Goal: Task Accomplishment & Management: Manage account settings

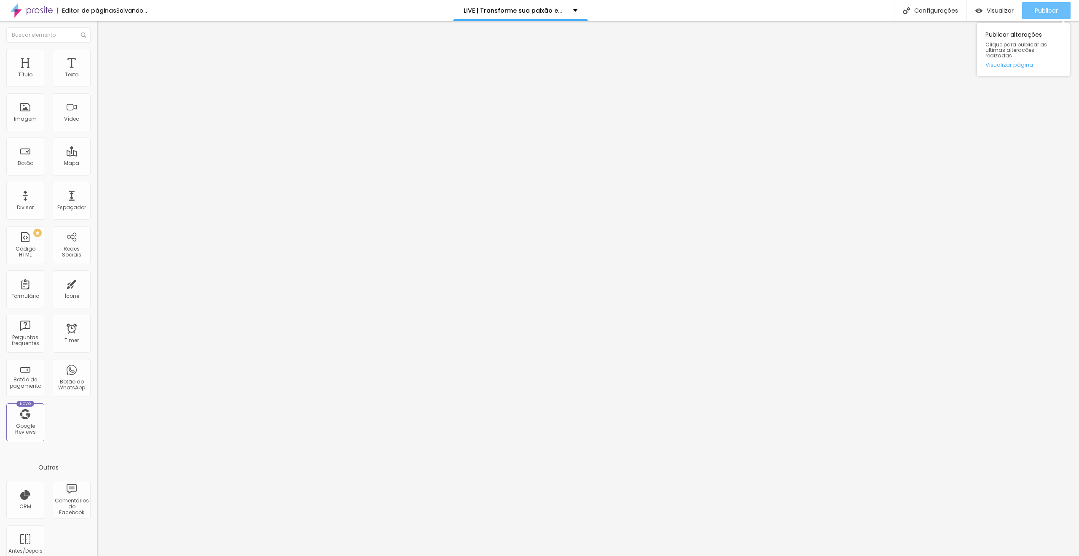
click at [1039, 12] on span "Publicar" at bounding box center [1046, 10] width 23 height 7
click at [1015, 62] on link "Visualizar página" at bounding box center [1024, 64] width 76 height 5
click at [97, 57] on li "Avançado" at bounding box center [145, 61] width 97 height 8
drag, startPoint x: 83, startPoint y: 189, endPoint x: 82, endPoint y: 202, distance: 12.3
click at [97, 363] on div at bounding box center [145, 363] width 97 height 0
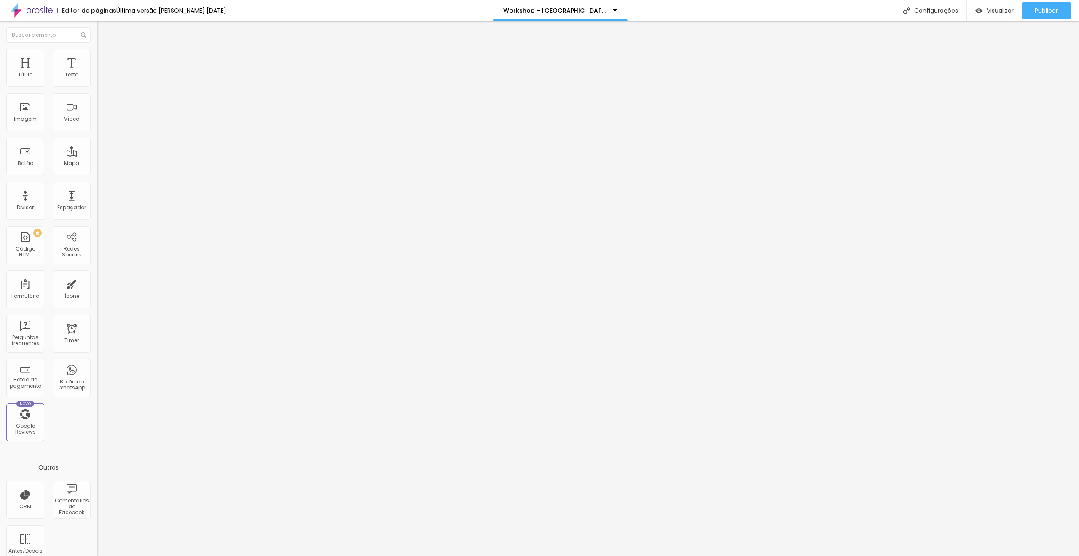
click at [97, 368] on div at bounding box center [145, 368] width 97 height 0
click at [97, 373] on div at bounding box center [145, 373] width 97 height 0
click at [97, 57] on img at bounding box center [101, 61] width 8 height 8
drag, startPoint x: 85, startPoint y: 188, endPoint x: 88, endPoint y: 204, distance: 16.7
click at [97, 363] on div at bounding box center [145, 363] width 97 height 0
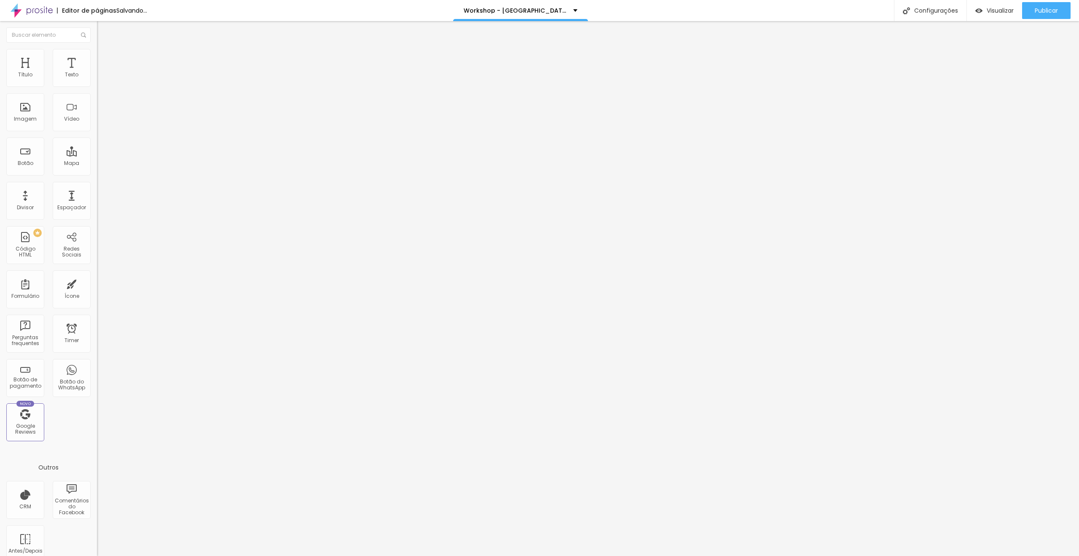
click at [97, 368] on div at bounding box center [145, 368] width 97 height 0
click at [97, 373] on div at bounding box center [145, 373] width 97 height 0
click at [97, 57] on img at bounding box center [101, 61] width 8 height 8
click at [97, 248] on div at bounding box center [145, 248] width 97 height 0
click at [97, 243] on div at bounding box center [145, 243] width 97 height 0
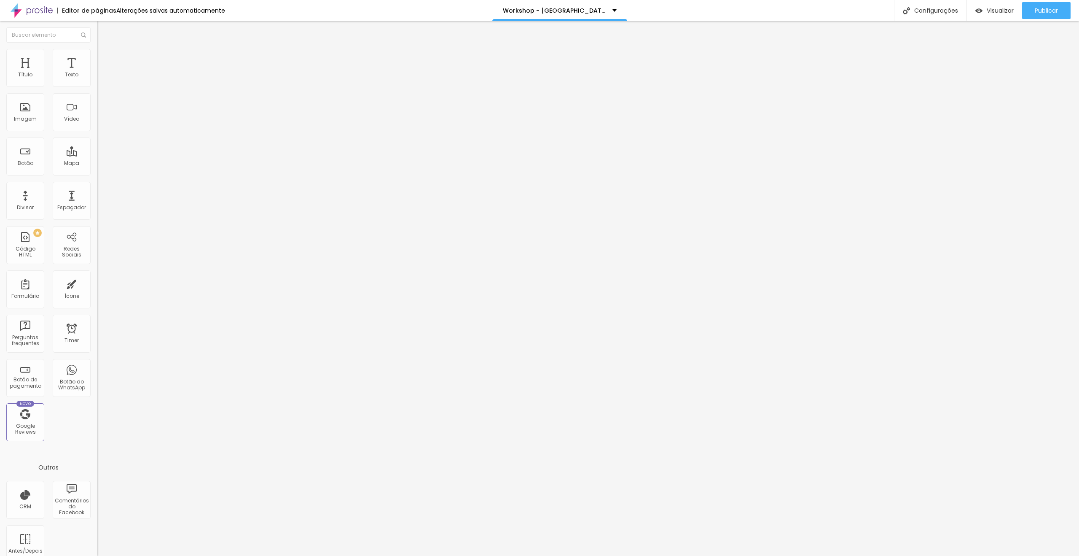
click at [97, 57] on li "Avançado" at bounding box center [145, 61] width 97 height 8
drag, startPoint x: 83, startPoint y: 169, endPoint x: 82, endPoint y: 185, distance: 16.5
click at [97, 243] on div at bounding box center [145, 243] width 97 height 0
click at [97, 248] on div at bounding box center [145, 248] width 97 height 0
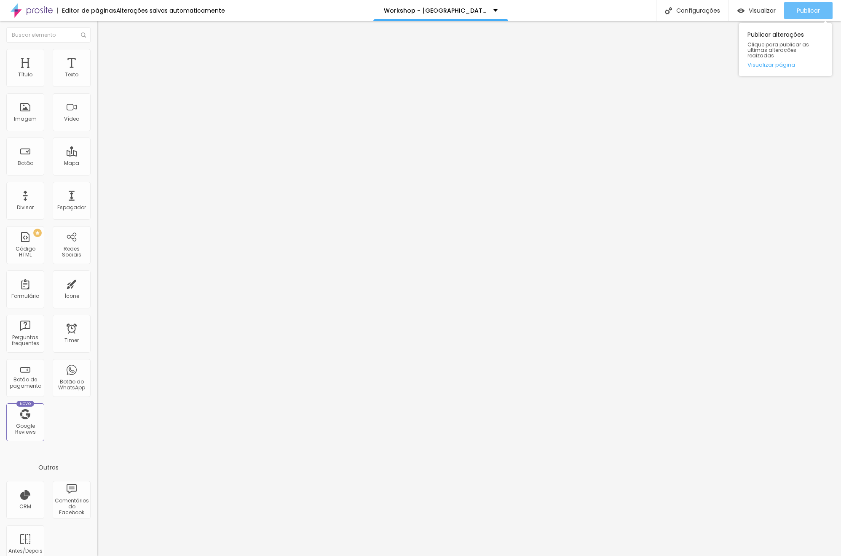
click at [810, 15] on div "Publicar" at bounding box center [808, 10] width 23 height 17
click at [804, 8] on span "Publicar" at bounding box center [808, 10] width 23 height 7
click at [97, 73] on span "Trocar imagem" at bounding box center [120, 68] width 46 height 7
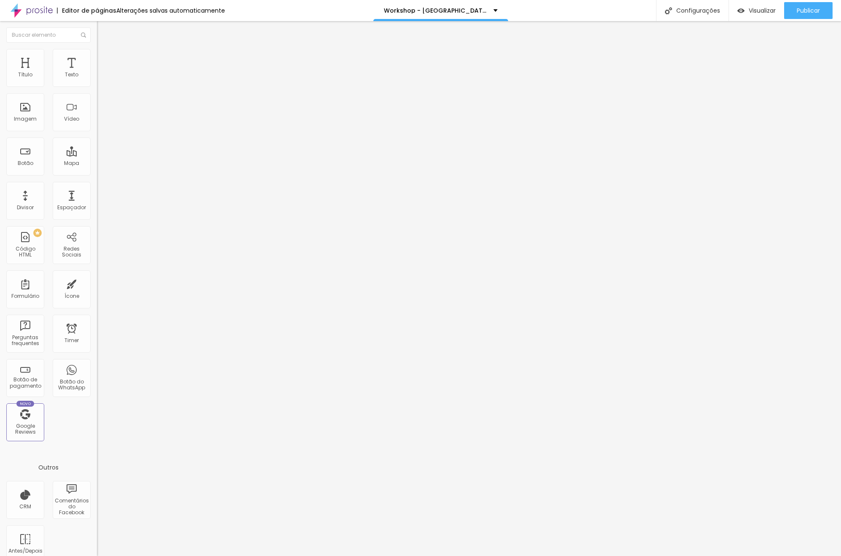
click at [97, 73] on span "Trocar imagem" at bounding box center [120, 68] width 46 height 7
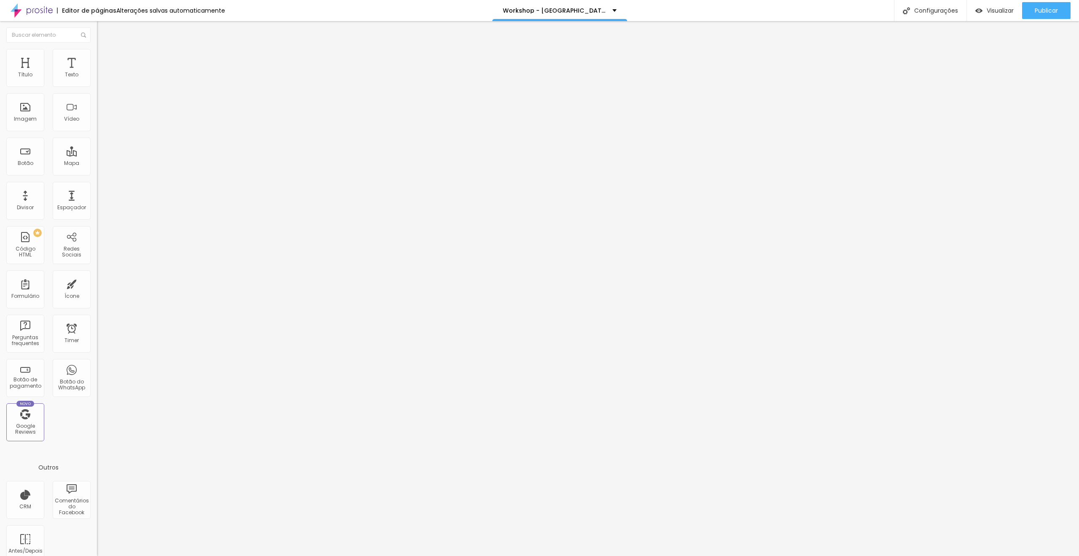
click at [97, 57] on li "Avançado" at bounding box center [145, 61] width 97 height 8
click at [97, 363] on div at bounding box center [145, 363] width 97 height 0
click at [97, 363] on li "Tablet" at bounding box center [145, 365] width 97 height 5
click at [97, 368] on div at bounding box center [145, 368] width 97 height 0
click at [97, 57] on img at bounding box center [101, 61] width 8 height 8
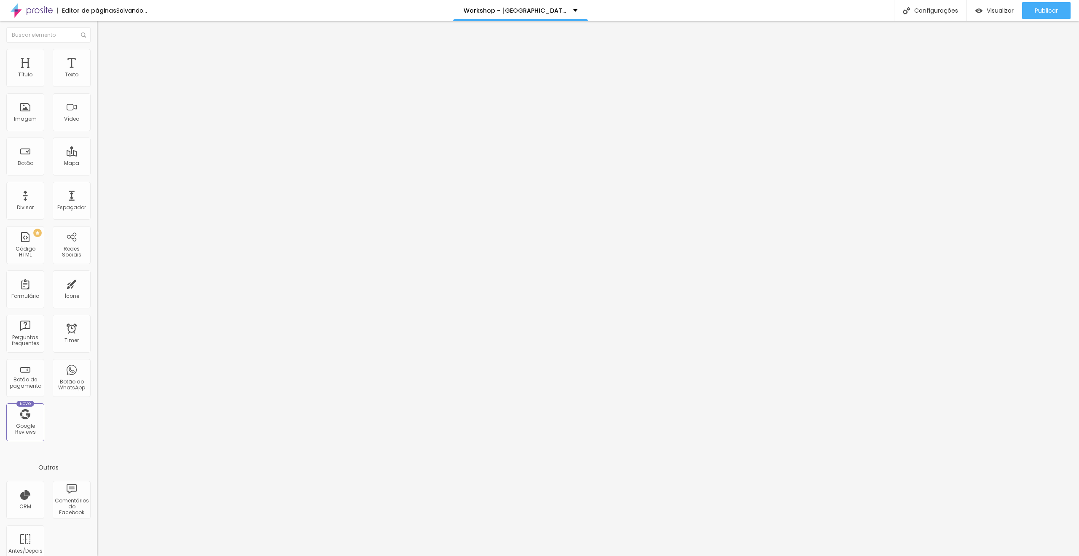
click at [97, 363] on div at bounding box center [145, 363] width 97 height 0
click at [97, 368] on div at bounding box center [145, 368] width 97 height 0
click at [97, 57] on li "Avançado" at bounding box center [145, 61] width 97 height 8
click at [97, 363] on div at bounding box center [145, 363] width 97 height 0
click at [97, 368] on div at bounding box center [145, 368] width 97 height 0
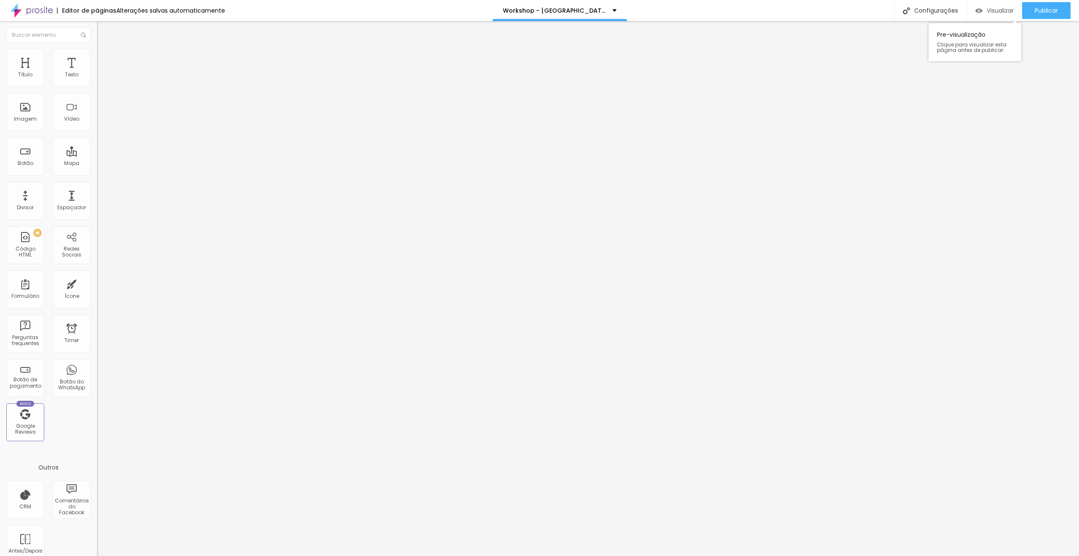
click at [987, 10] on span "Visualizar" at bounding box center [1000, 10] width 27 height 7
click at [928, 5] on div "Configurações" at bounding box center [930, 10] width 73 height 21
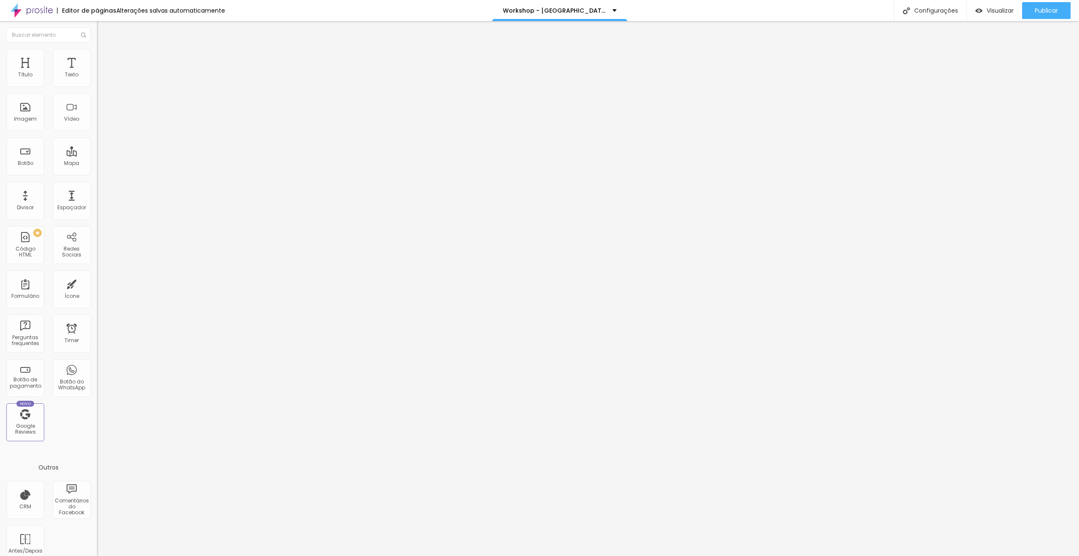
drag, startPoint x: 476, startPoint y: 328, endPoint x: 545, endPoint y: 385, distance: 89.3
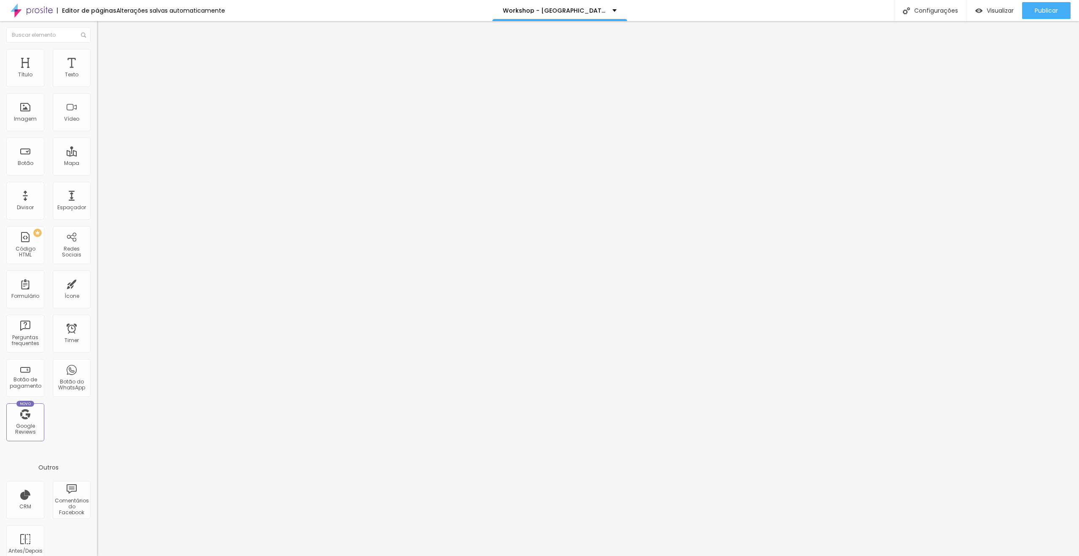
paste textarea
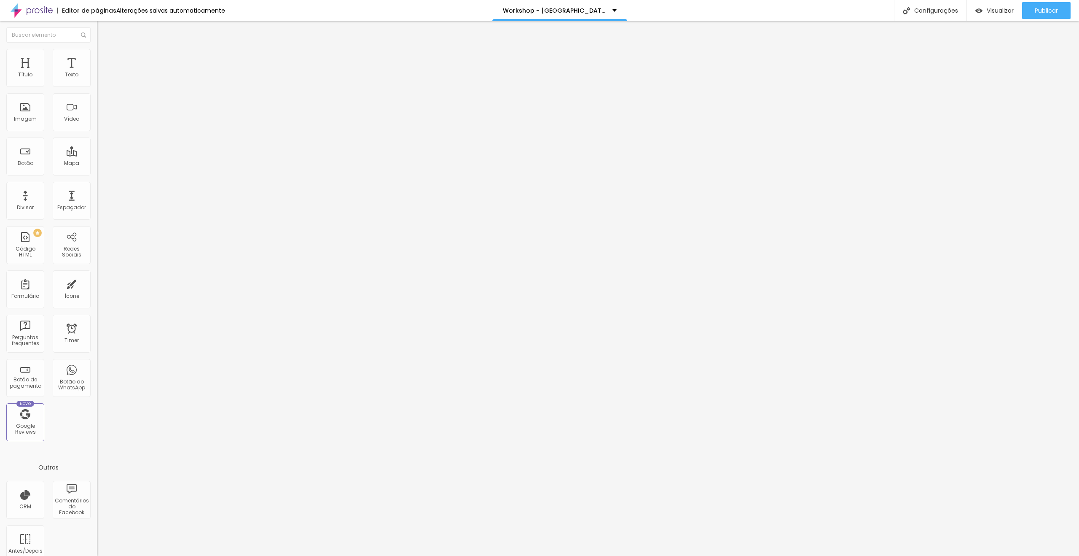
click at [694, 555] on div at bounding box center [539, 565] width 1079 height 8
click at [97, 73] on span "Trocar imagem" at bounding box center [120, 68] width 46 height 7
click at [1046, 14] on span "Publicar" at bounding box center [1046, 10] width 23 height 7
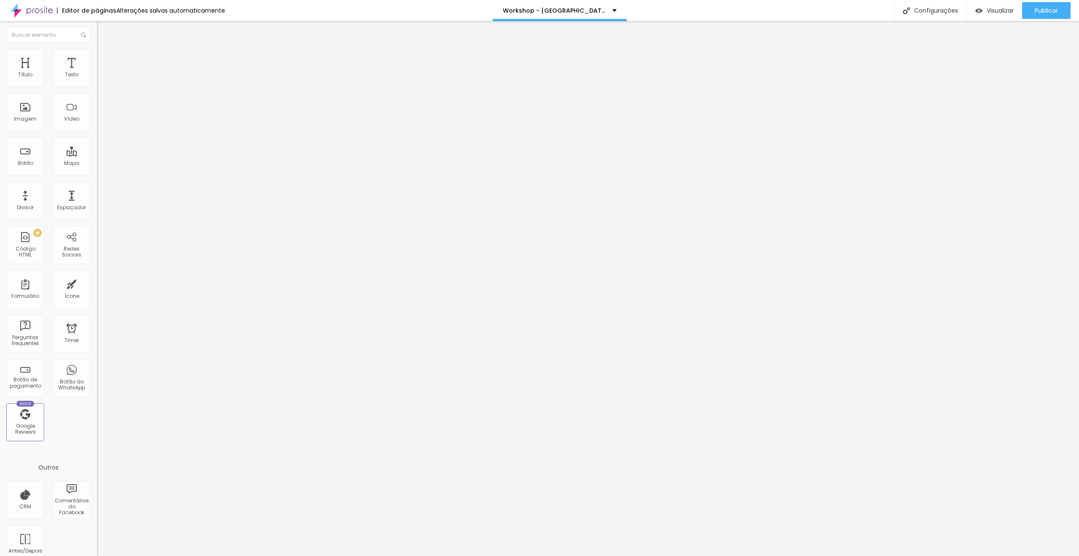
click at [97, 57] on li "Avançado" at bounding box center [145, 61] width 97 height 8
drag, startPoint x: 76, startPoint y: 61, endPoint x: 68, endPoint y: 69, distance: 11.0
click at [105, 62] on span "Avançado" at bounding box center [119, 62] width 28 height 7
type input "0"
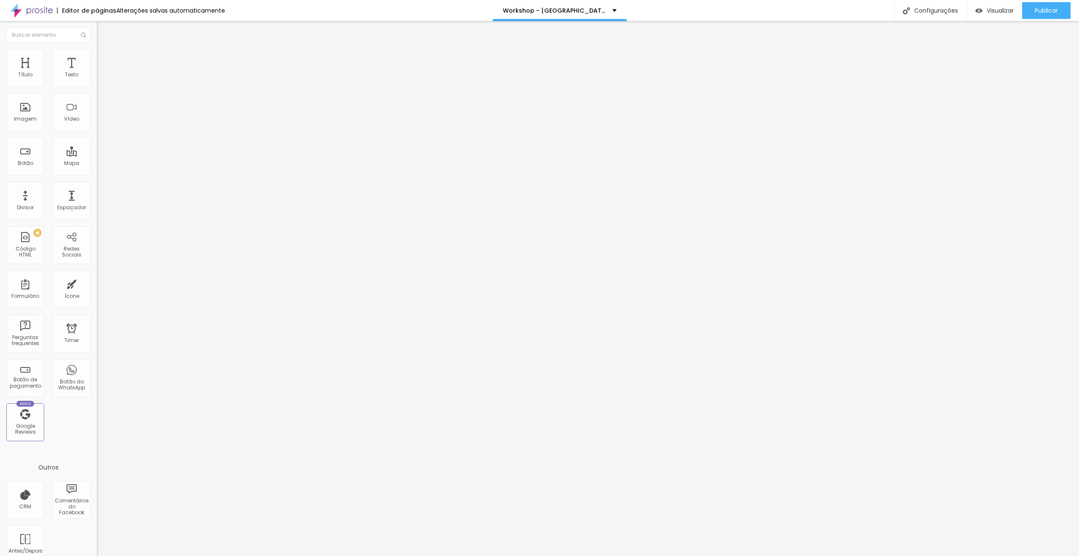
type input "0"
click at [97, 164] on input "range" at bounding box center [124, 167] width 54 height 7
click at [1034, 6] on button "Publicar" at bounding box center [1046, 10] width 48 height 17
click at [97, 73] on span "Trocar imagem" at bounding box center [120, 68] width 46 height 7
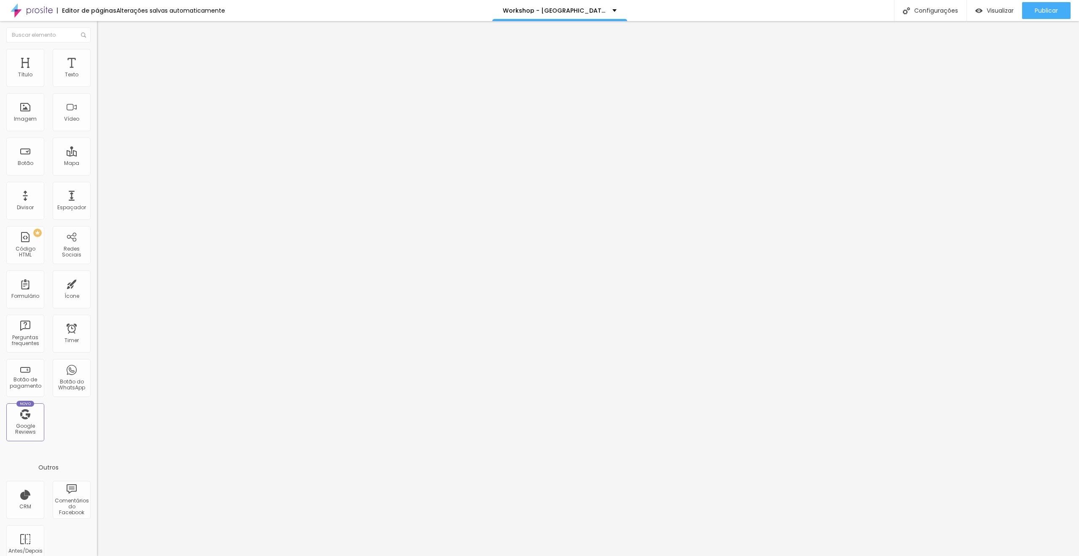
click at [1029, 11] on button "Publicar" at bounding box center [1046, 10] width 48 height 17
